Goal: Go to known website: Access a specific website the user already knows

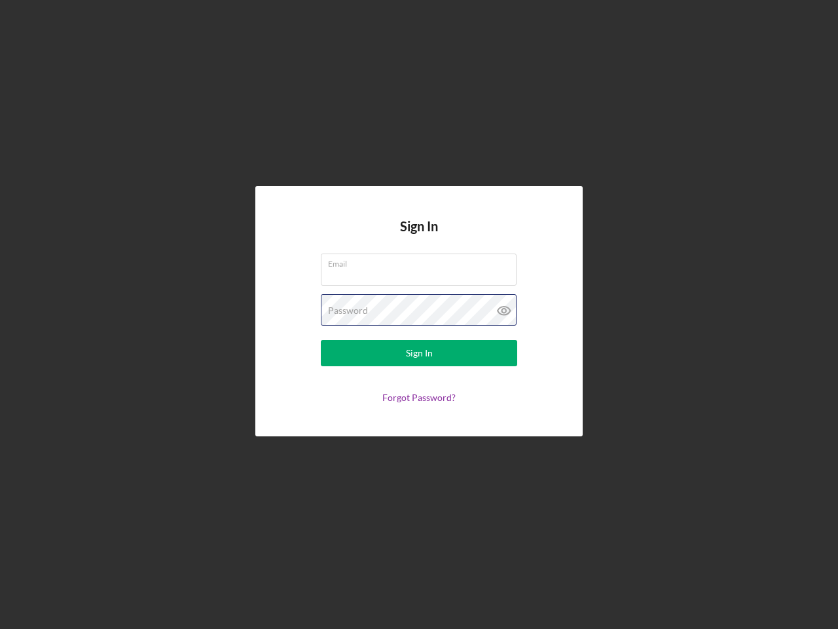
click at [419, 314] on div "Password" at bounding box center [419, 310] width 197 height 33
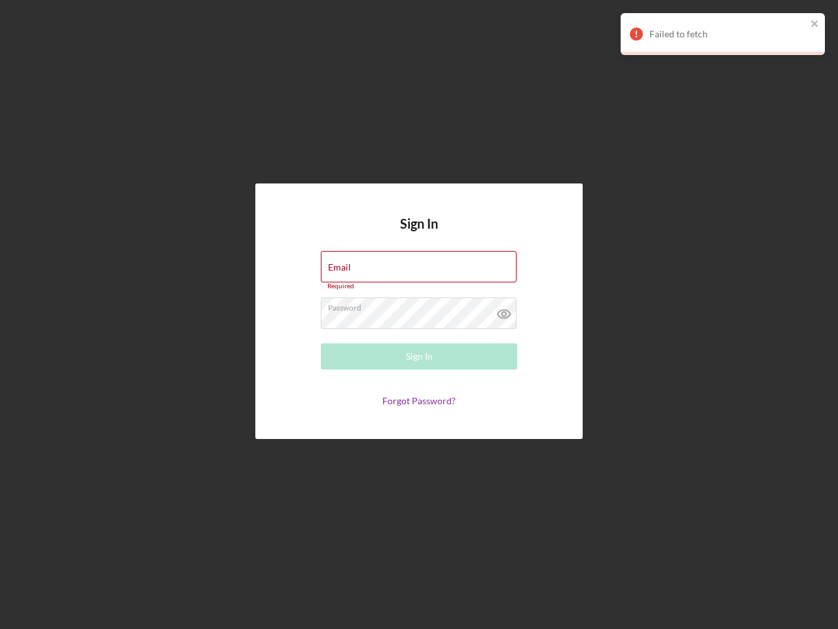
click at [504, 310] on icon at bounding box center [504, 313] width 33 height 33
